Goal: Check status: Check status

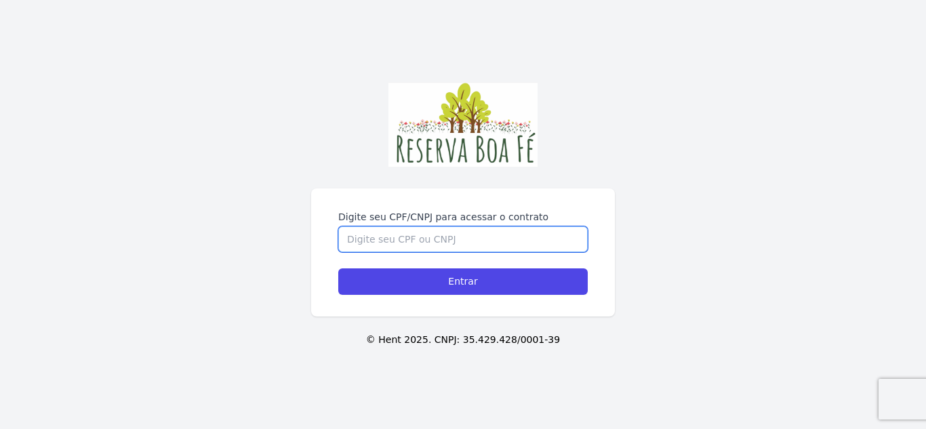
click at [501, 231] on input "Digite seu CPF/CNPJ para acessar o contrato" at bounding box center [463, 239] width 250 height 26
type input "04459941694"
click at [338, 269] on input "Entrar" at bounding box center [463, 282] width 250 height 26
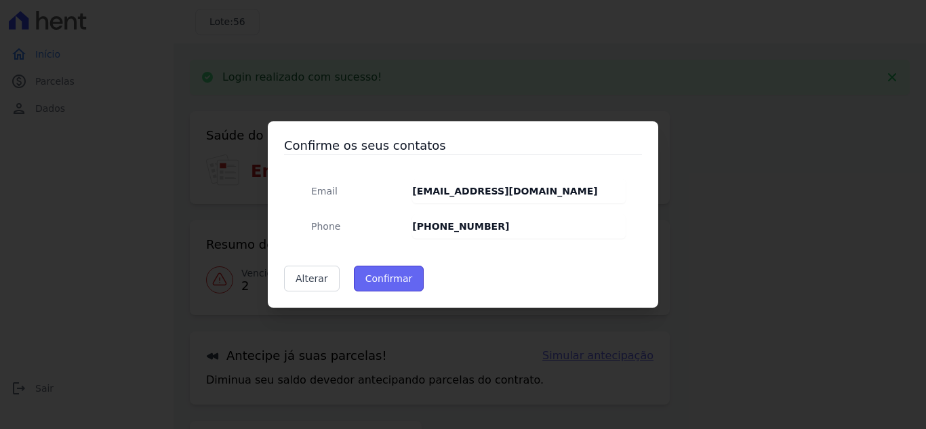
click at [405, 276] on button "Confirmar" at bounding box center [389, 279] width 71 height 26
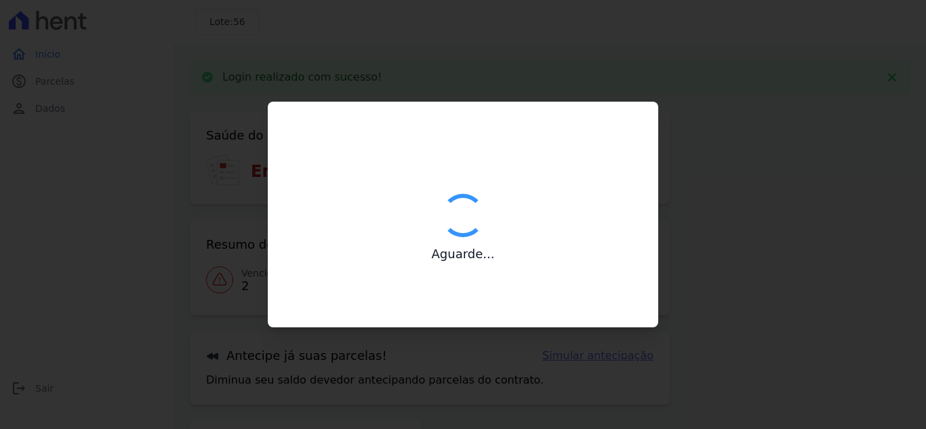
type input "Contatos confirmados com sucesso."
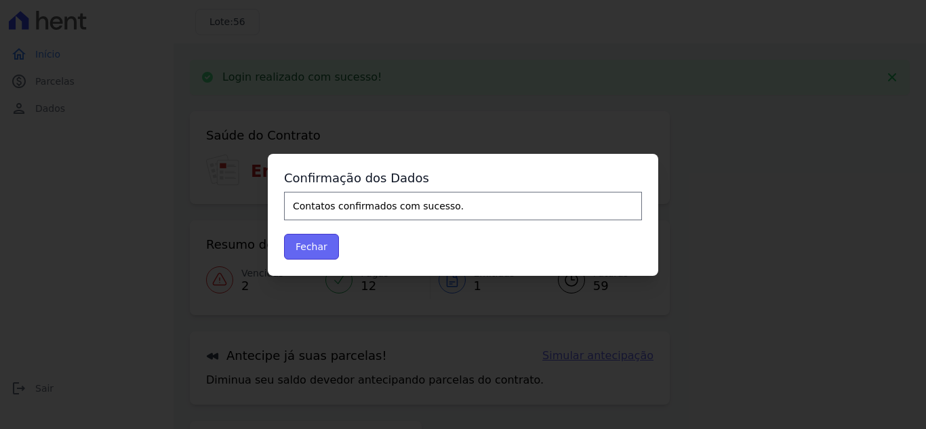
click at [313, 248] on button "Fechar" at bounding box center [311, 247] width 55 height 26
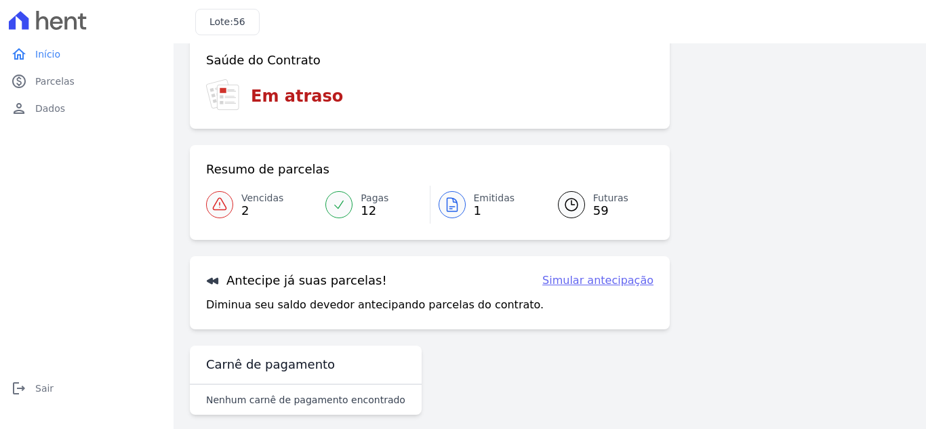
scroll to position [37, 0]
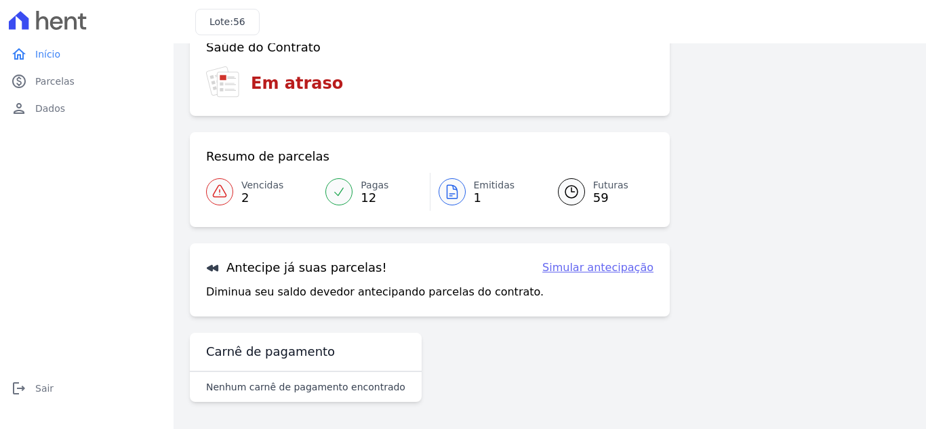
click at [256, 189] on span "Vencidas" at bounding box center [262, 185] width 42 height 14
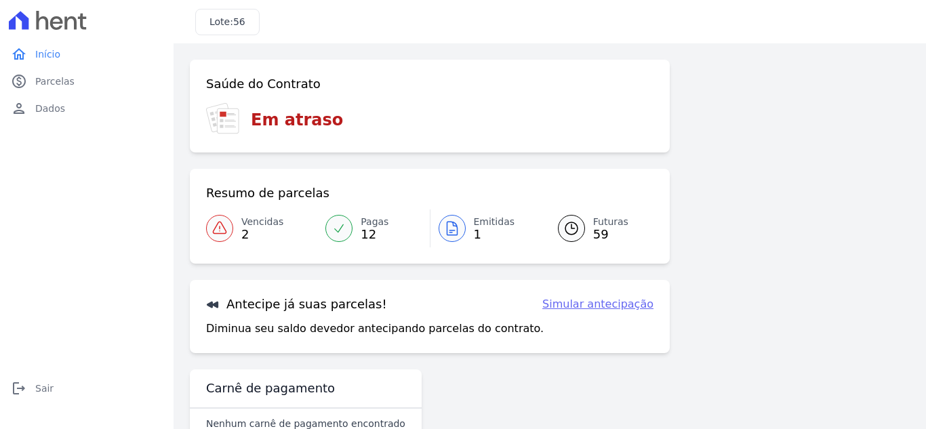
click at [256, 221] on span "Vencidas" at bounding box center [262, 222] width 42 height 14
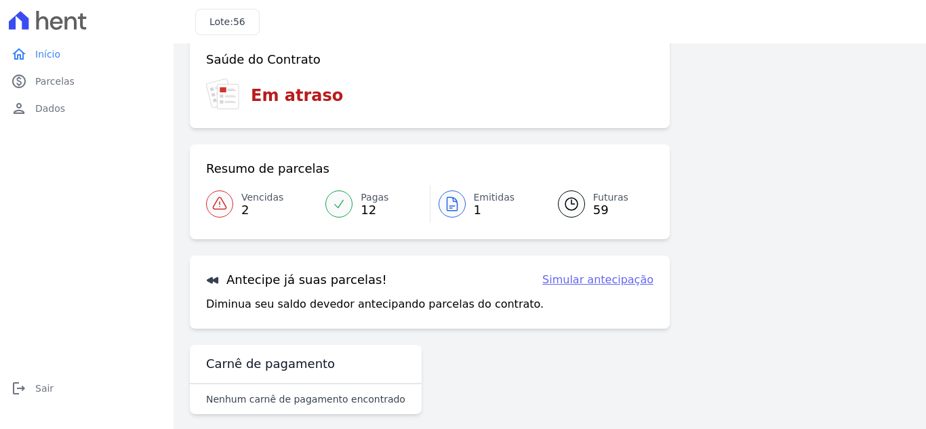
scroll to position [37, 0]
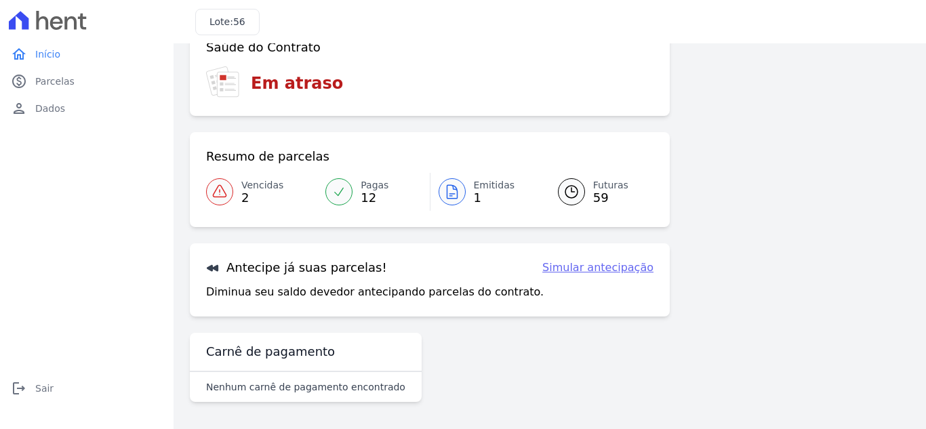
click at [618, 267] on link "Simular antecipação" at bounding box center [598, 268] width 111 height 16
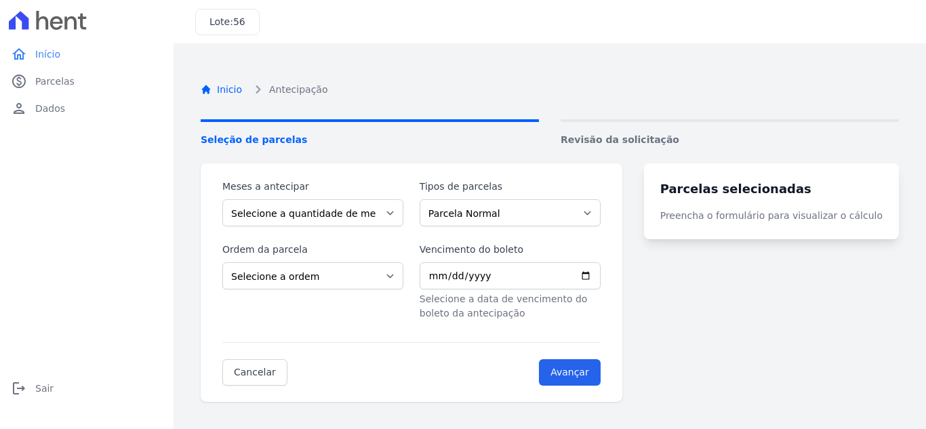
click at [214, 92] on link "Inicio" at bounding box center [221, 90] width 41 height 14
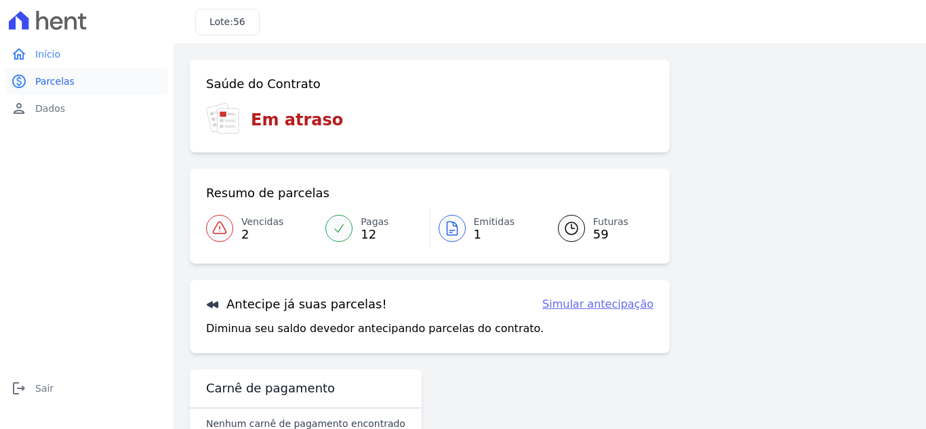
click at [60, 83] on span "Parcelas" at bounding box center [54, 82] width 39 height 14
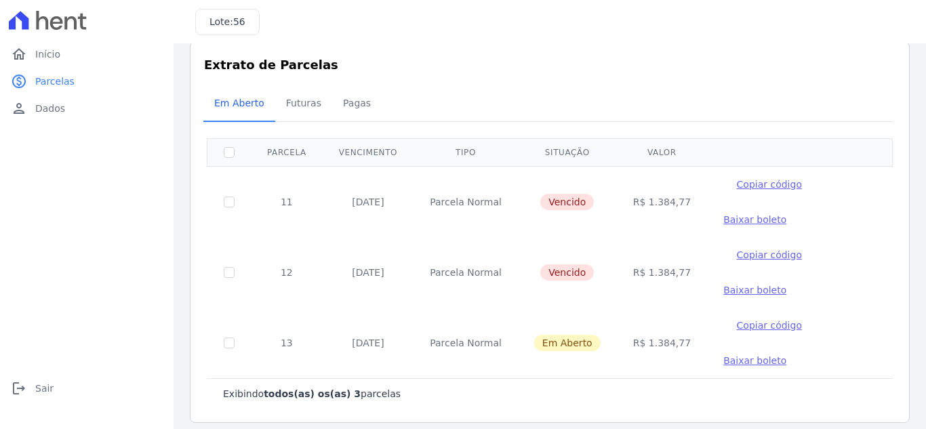
scroll to position [28, 0]
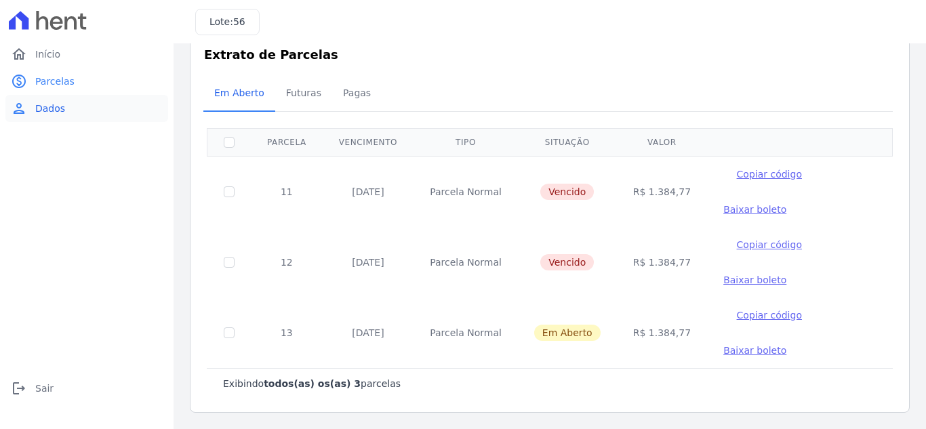
click at [56, 111] on span "Dados" at bounding box center [50, 109] width 30 height 14
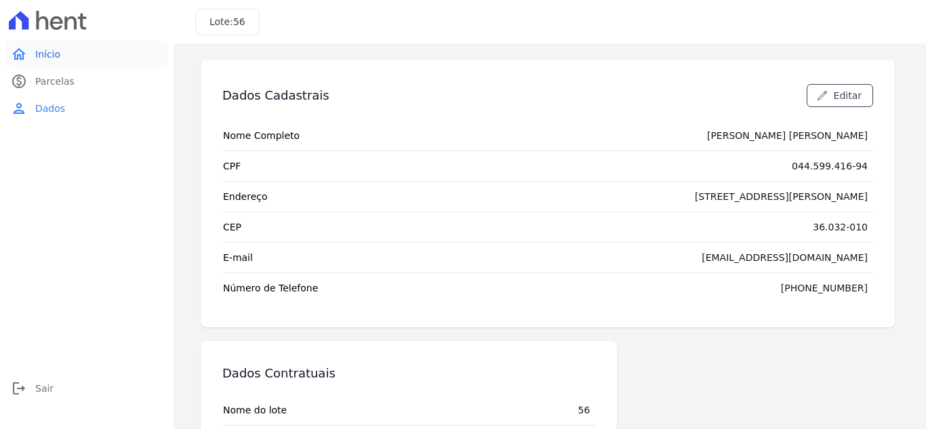
click at [49, 58] on span "Início" at bounding box center [47, 54] width 25 height 14
